Goal: Task Accomplishment & Management: Use online tool/utility

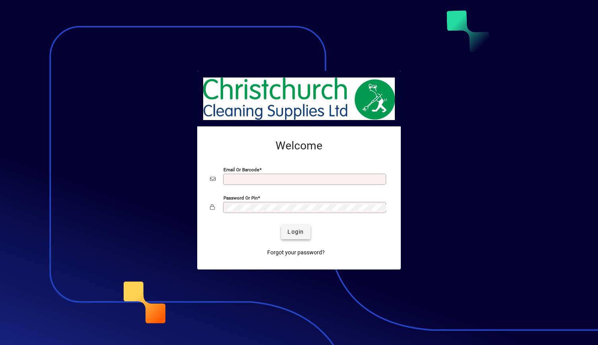
type input "**********"
click at [295, 230] on span "Login" at bounding box center [296, 232] width 16 height 8
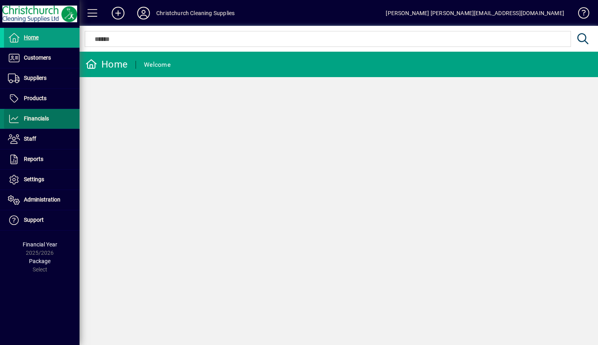
click at [40, 110] on span at bounding box center [42, 118] width 76 height 19
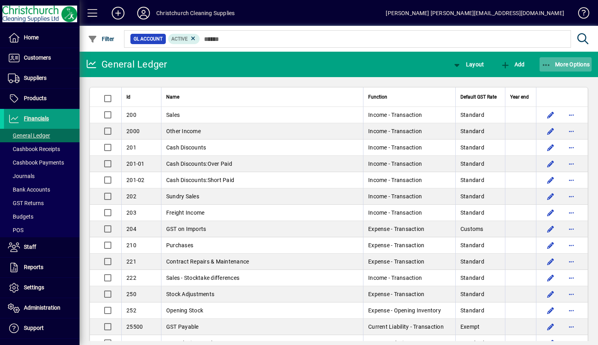
click at [571, 65] on span "More Options" at bounding box center [566, 64] width 49 height 6
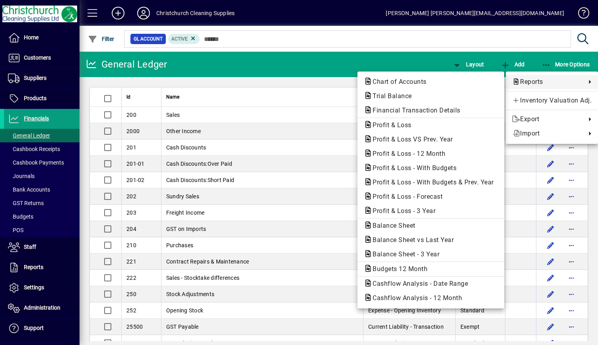
click at [562, 83] on span "Reports" at bounding box center [547, 82] width 70 height 10
click at [431, 139] on span "Profit & Loss VS Prev. Year" at bounding box center [410, 140] width 93 height 8
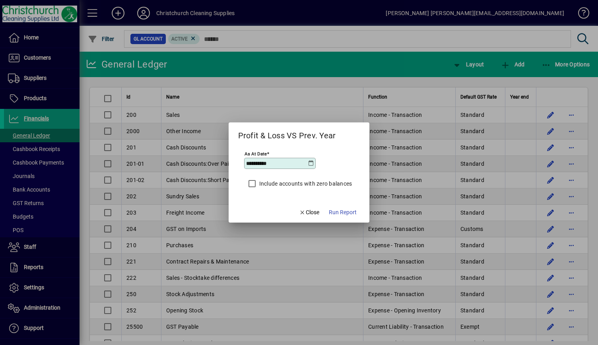
click at [313, 163] on icon at bounding box center [311, 163] width 6 height 6
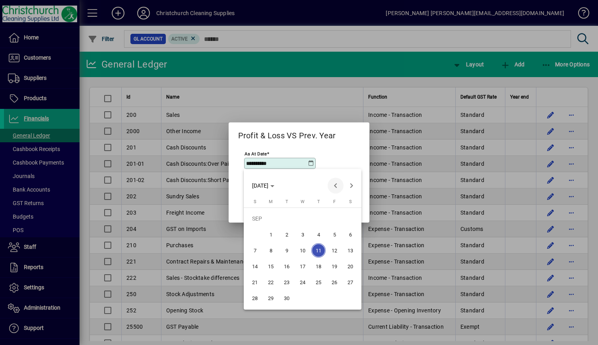
click at [335, 186] on span "Previous month" at bounding box center [336, 186] width 16 height 16
click at [255, 295] on span "31" at bounding box center [255, 298] width 14 height 14
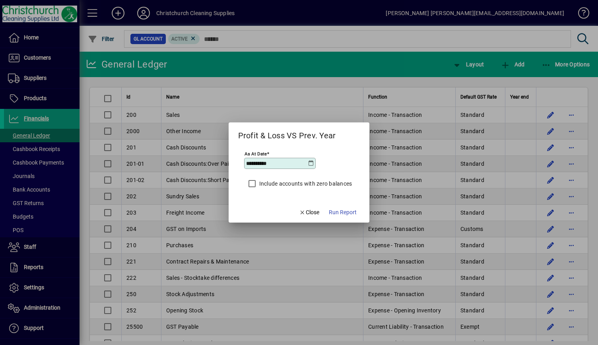
type input "**********"
click at [337, 209] on span "Run Report" at bounding box center [343, 212] width 28 height 8
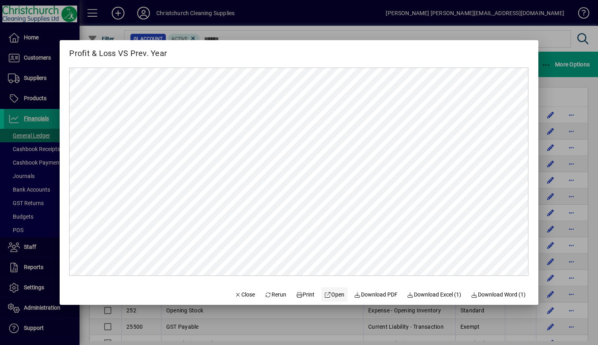
click at [330, 293] on span "Open" at bounding box center [334, 295] width 20 height 8
click at [238, 297] on span "Close" at bounding box center [245, 295] width 21 height 8
